Goal: Complete application form

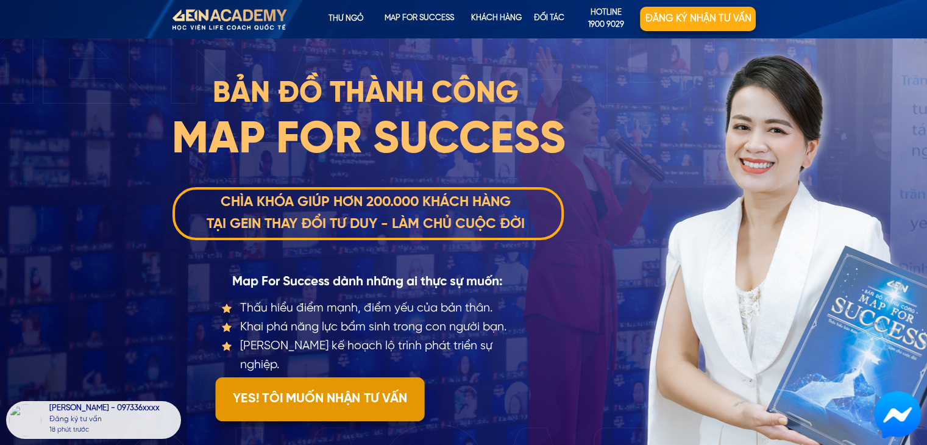
click at [293, 413] on p "YES! TÔI MUỐN NHẬN TƯ VẤN" at bounding box center [319, 399] width 209 height 44
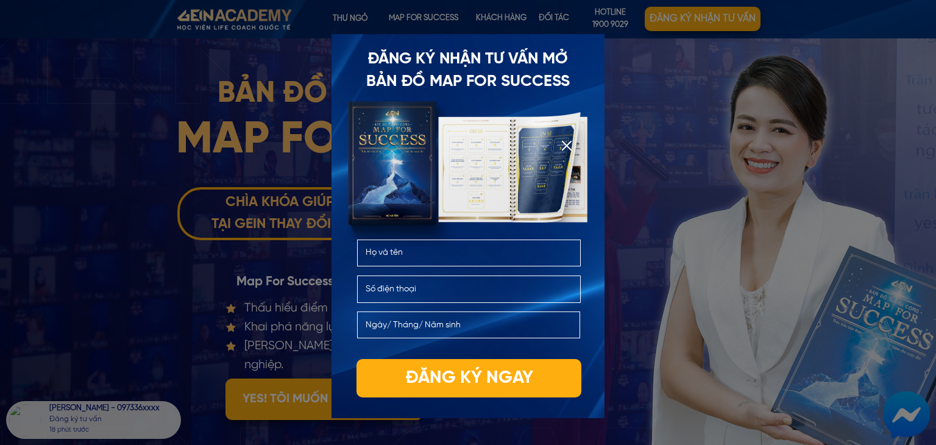
click at [569, 147] on div at bounding box center [567, 146] width 10 height 10
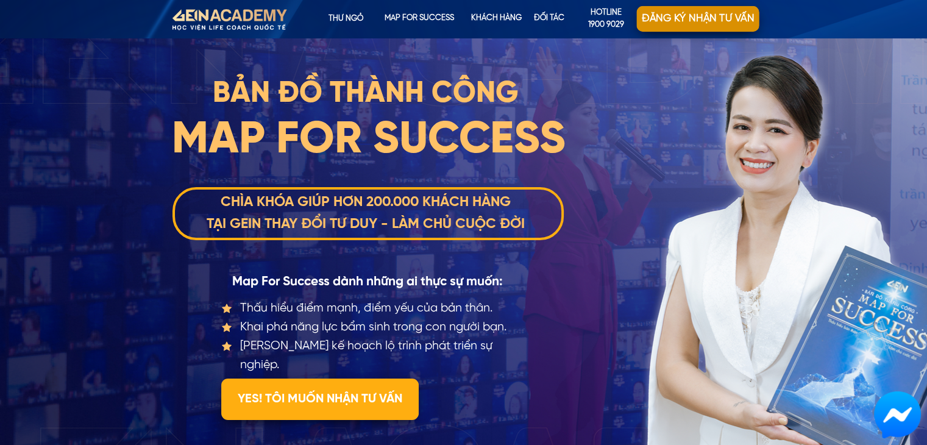
click at [674, 24] on p "Đăng ký nhận tư vấn" at bounding box center [698, 18] width 122 height 26
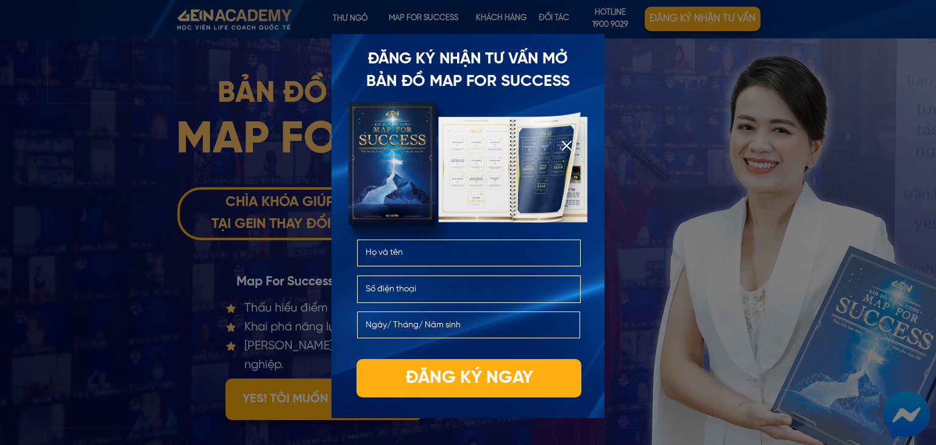
click at [441, 254] on input "text" at bounding box center [469, 253] width 213 height 26
type input "2d2e2e"
click at [413, 276] on input "tel" at bounding box center [469, 289] width 213 height 26
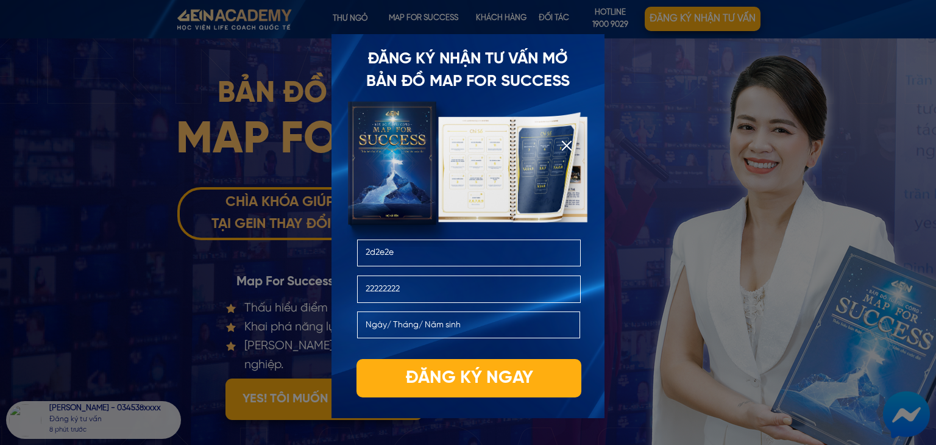
type input "22222222"
click at [453, 325] on input "text" at bounding box center [469, 325] width 212 height 26
type input "11112025"
click button "submit" at bounding box center [0, 0] width 0 height 0
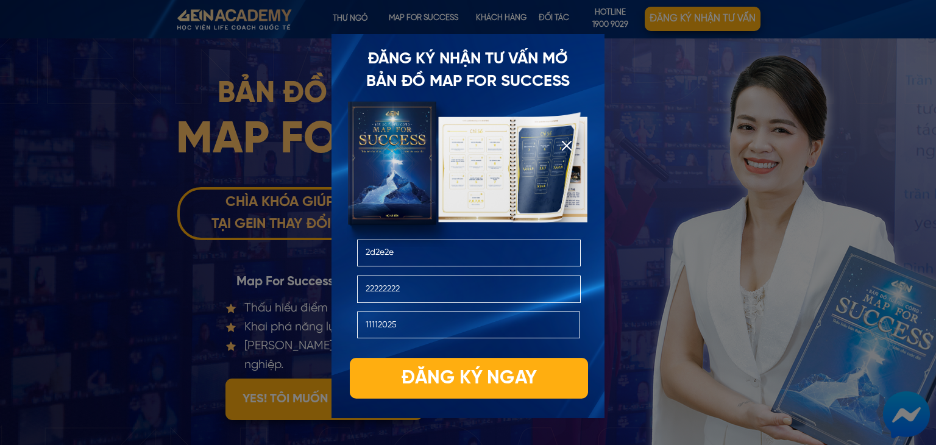
click at [402, 391] on p "Đăng ký ngay" at bounding box center [469, 378] width 238 height 41
click at [419, 391] on p "Đăng ký ngay" at bounding box center [469, 378] width 238 height 41
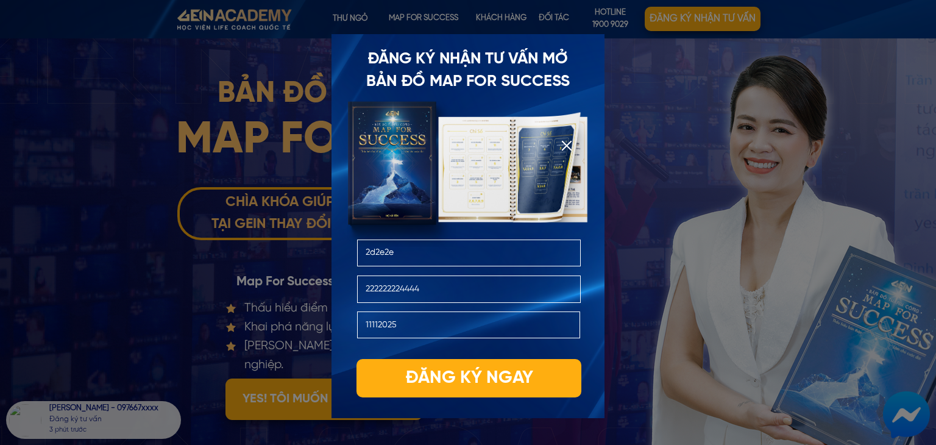
drag, startPoint x: 436, startPoint y: 286, endPoint x: 332, endPoint y: 280, distance: 105.0
click at [358, 280] on div "Đăng ký nhận tư vấn mở bản đồ Map For Success 2d2e2e 222222224444 Đăng ký ngay …" at bounding box center [467, 223] width 219 height 176
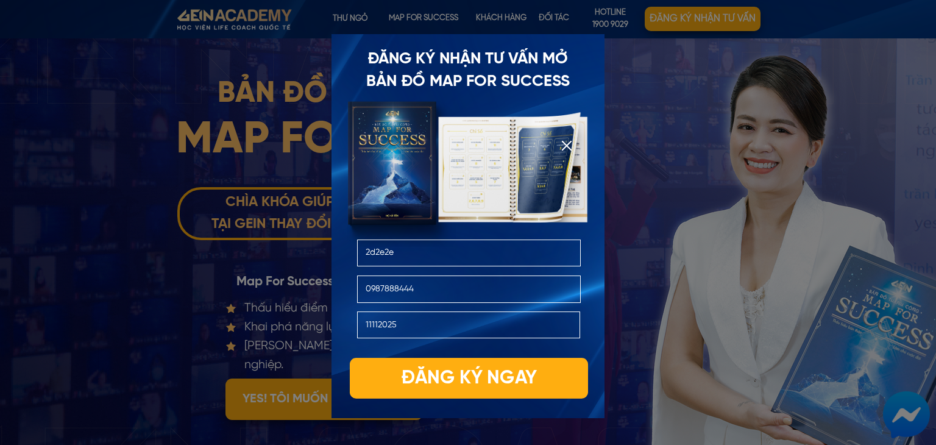
type input "0987888444"
click at [469, 374] on p "Đăng ký ngay" at bounding box center [469, 378] width 238 height 41
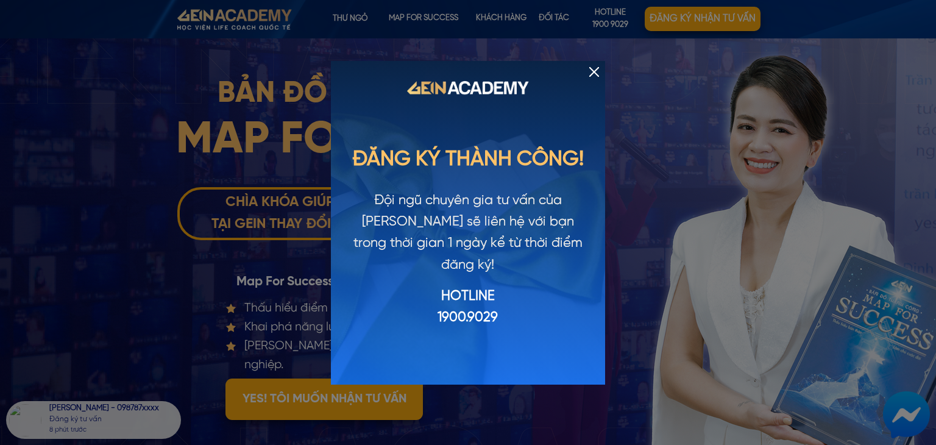
click at [592, 71] on div at bounding box center [594, 72] width 10 height 10
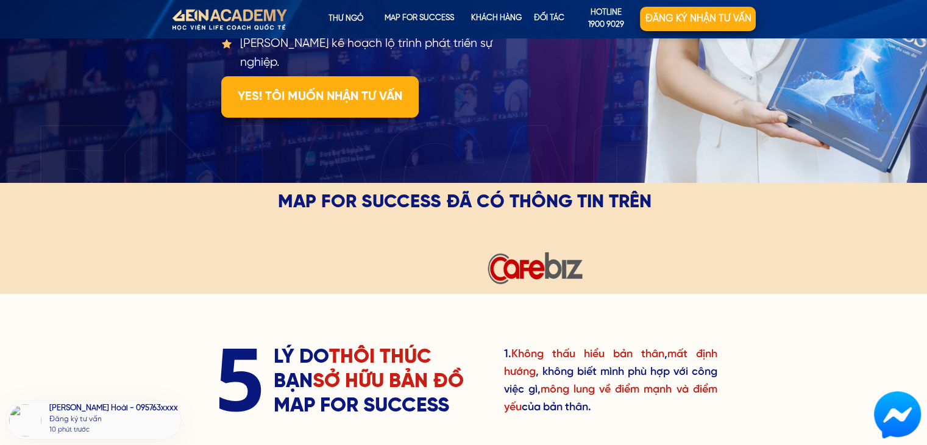
scroll to position [322, 0]
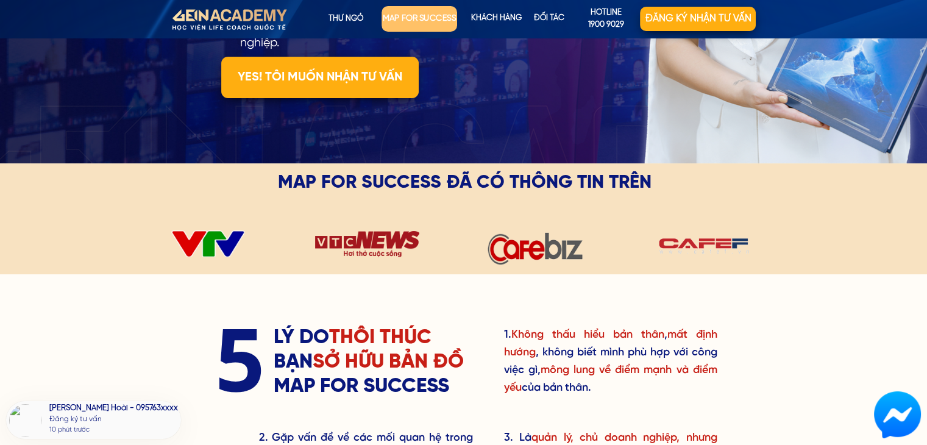
click at [450, 23] on p "map for success" at bounding box center [419, 19] width 76 height 26
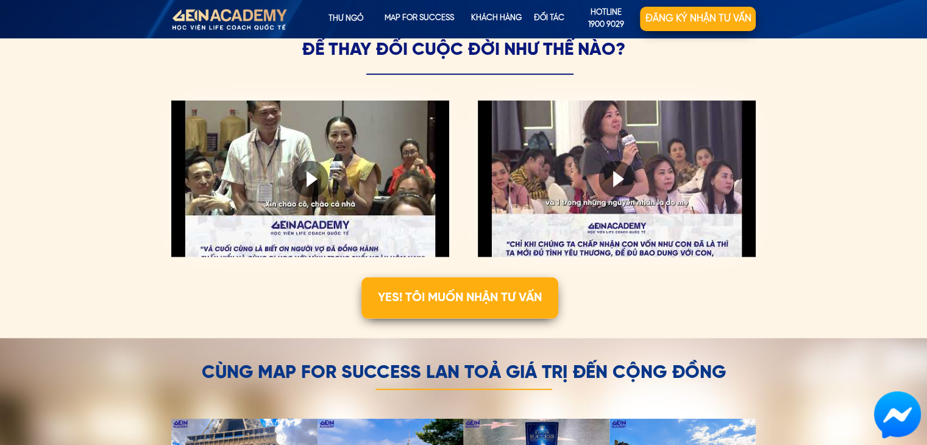
scroll to position [3181, 0]
